Goal: Check status: Check status

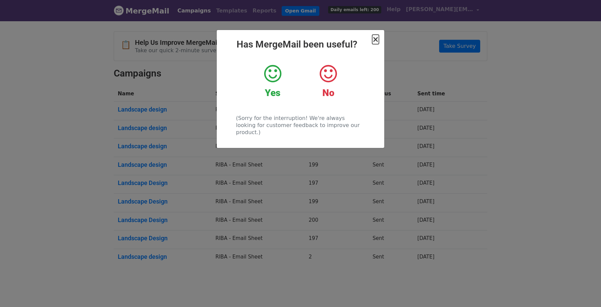
click at [376, 37] on span "×" at bounding box center [375, 39] width 7 height 9
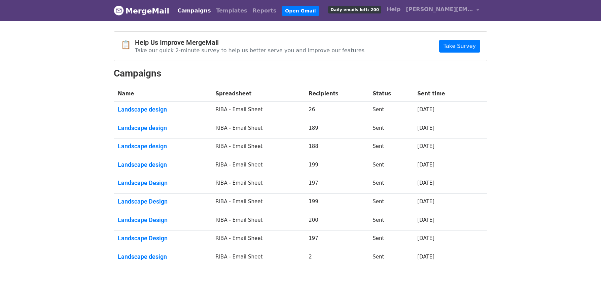
click at [186, 7] on link "Campaigns" at bounding box center [194, 10] width 39 height 13
click at [190, 10] on link "Campaigns" at bounding box center [194, 10] width 39 height 13
click at [150, 126] on link "Landscape design" at bounding box center [163, 127] width 90 height 7
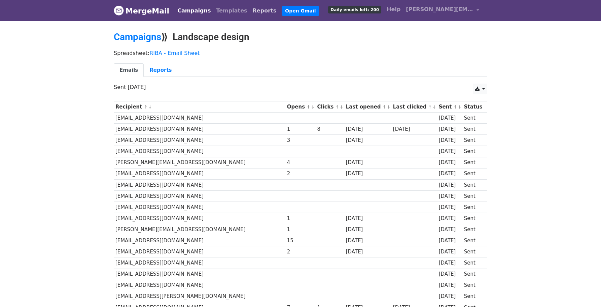
click at [251, 10] on link "Reports" at bounding box center [264, 10] width 29 height 13
click at [156, 69] on link "Reports" at bounding box center [161, 70] width 34 height 14
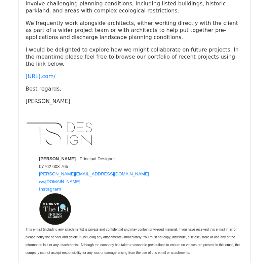
scroll to position [2869, 0]
